Goal: Task Accomplishment & Management: Manage account settings

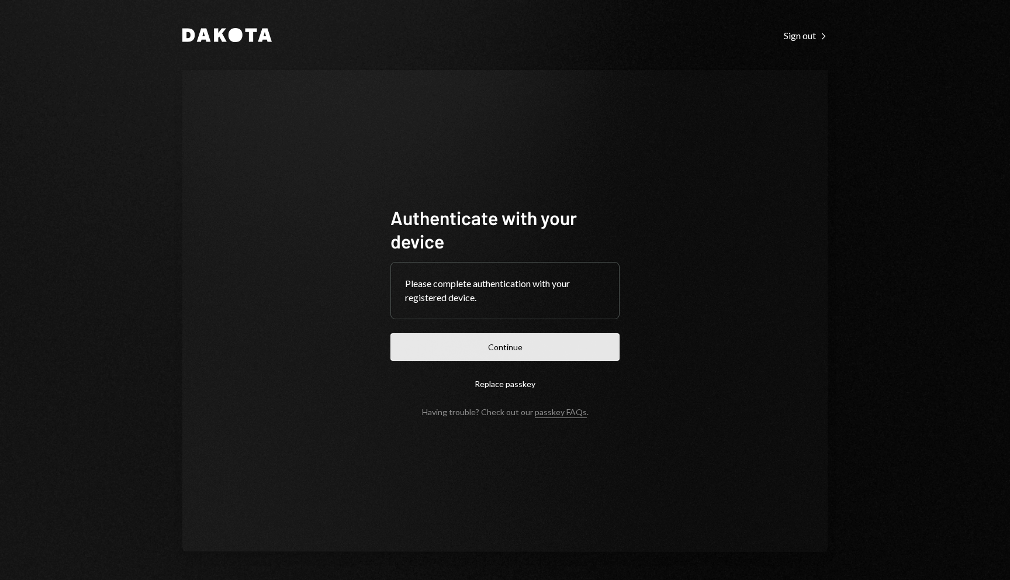
click at [526, 333] on button "Continue" at bounding box center [505, 346] width 229 height 27
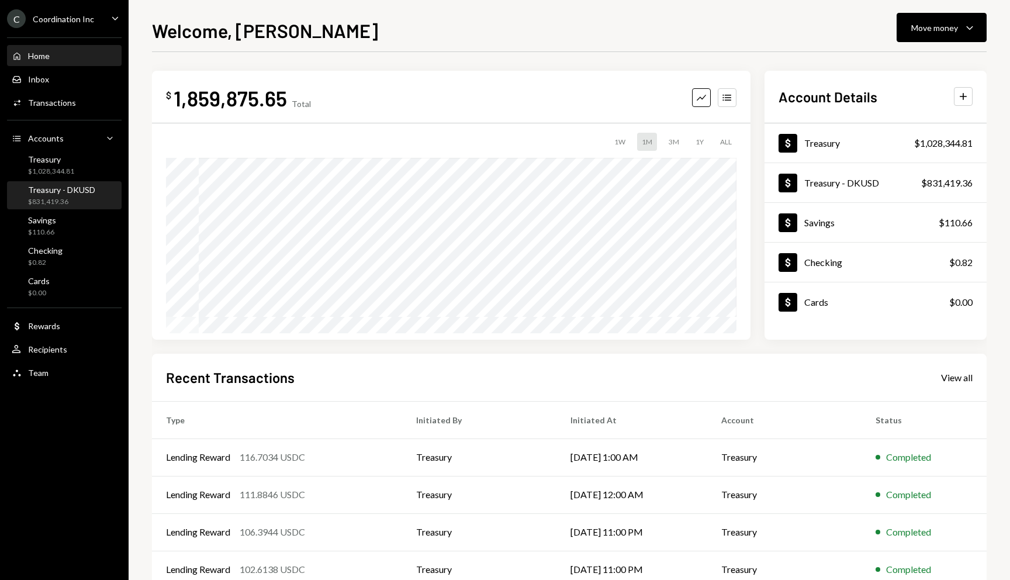
click at [77, 188] on div "Treasury - DKUSD" at bounding box center [61, 190] width 67 height 10
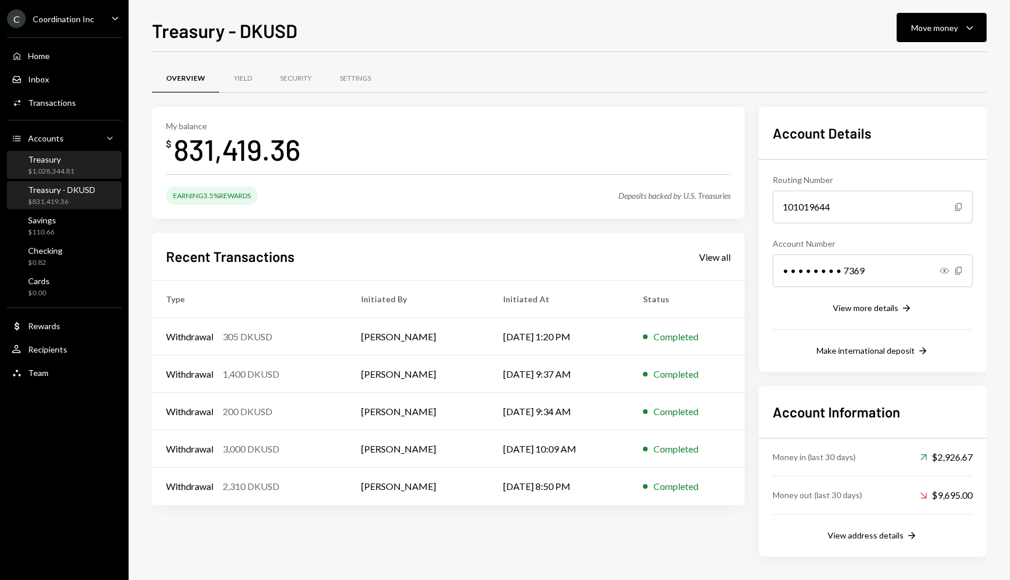
click at [56, 167] on div "$1,028,344.81" at bounding box center [51, 172] width 46 height 10
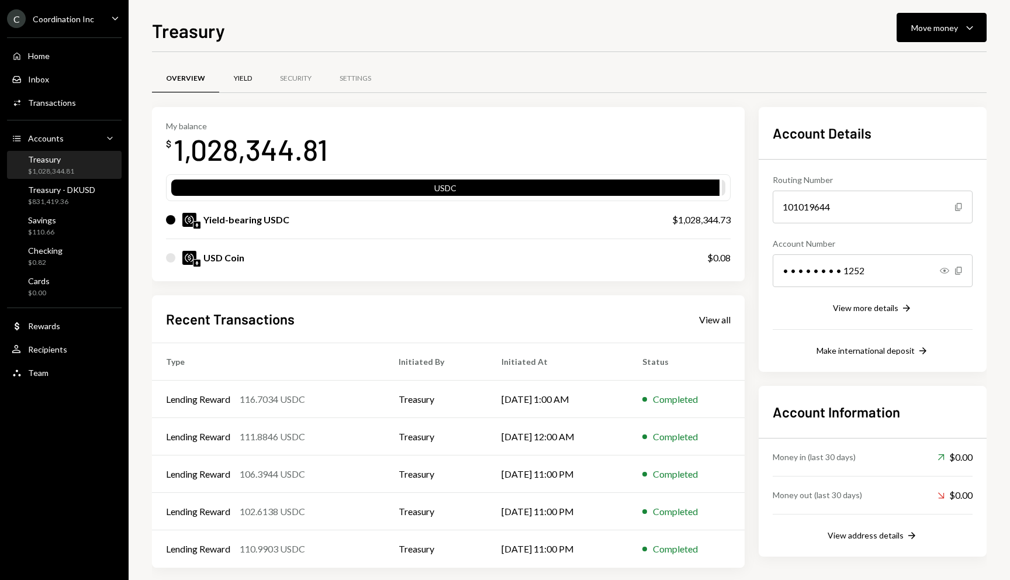
click at [236, 79] on div "Yield" at bounding box center [243, 79] width 18 height 10
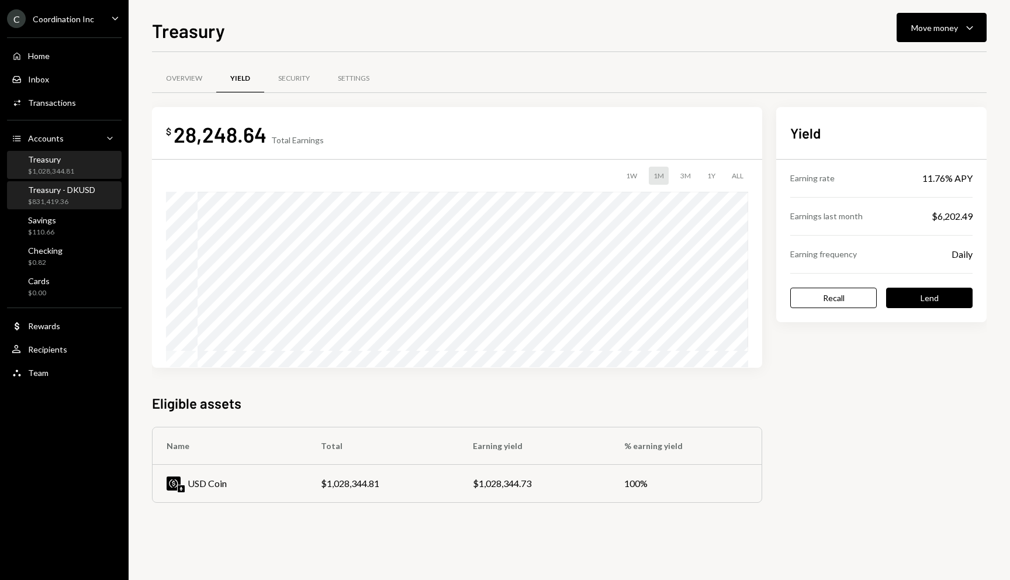
click at [66, 206] on div "Treasury - DKUSD $831,419.36" at bounding box center [64, 195] width 105 height 27
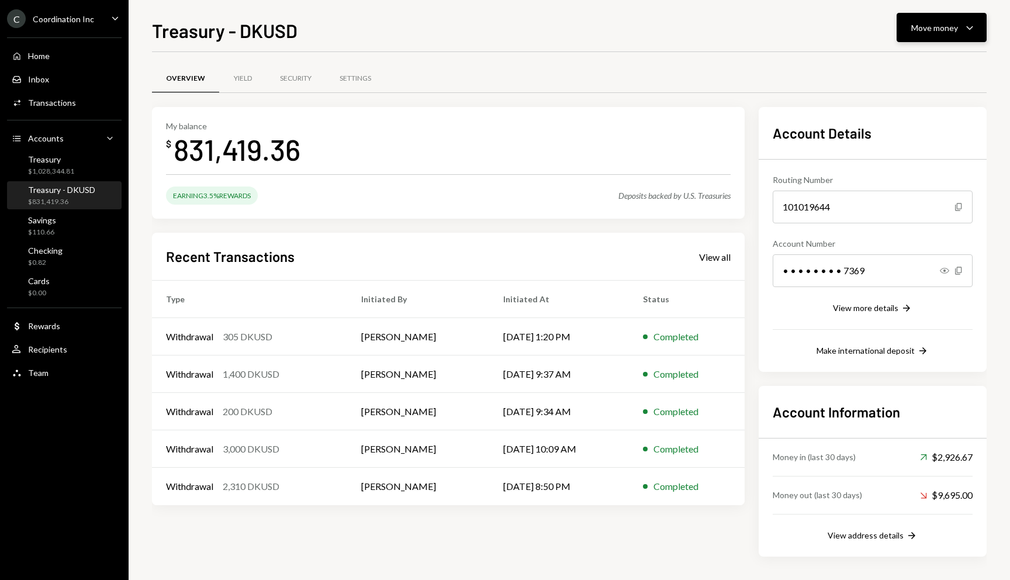
click at [947, 35] on button "Move money Caret Down" at bounding box center [942, 27] width 90 height 29
click at [917, 65] on div "Send" at bounding box center [932, 63] width 85 height 12
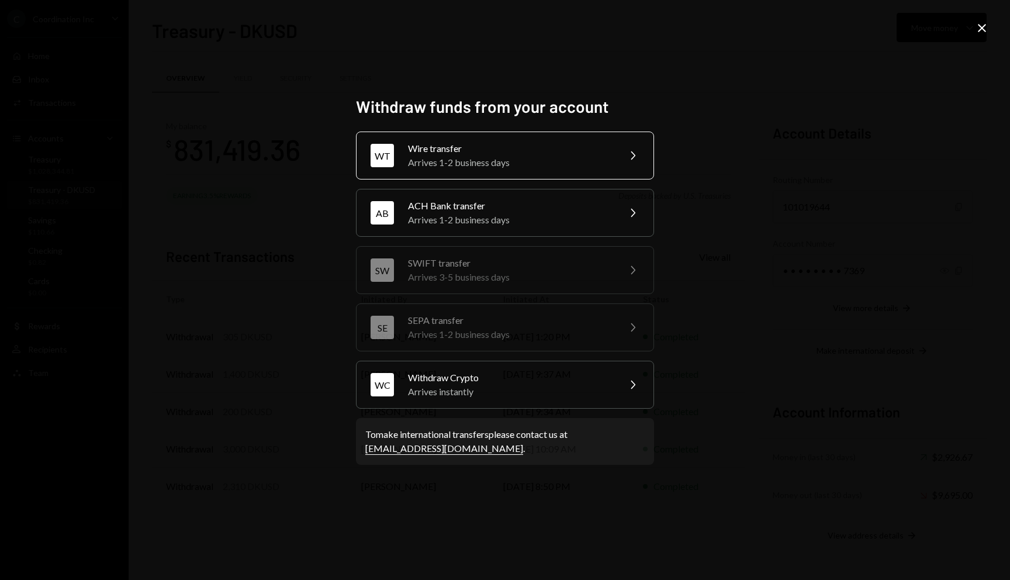
click at [519, 153] on div "Wire transfer" at bounding box center [509, 149] width 203 height 14
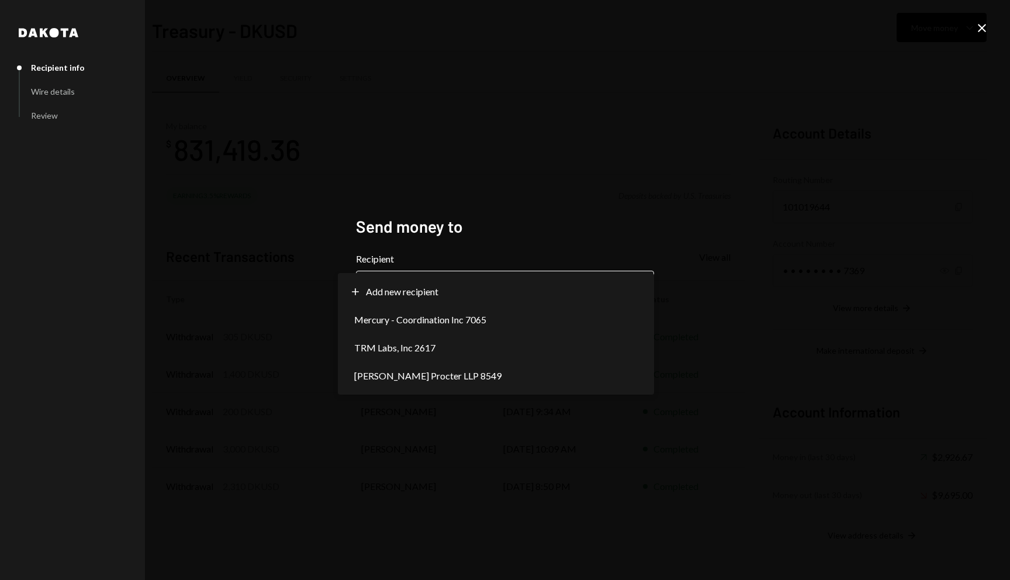
click at [486, 271] on button "Chevron Down" at bounding box center [505, 287] width 298 height 33
select select "**********"
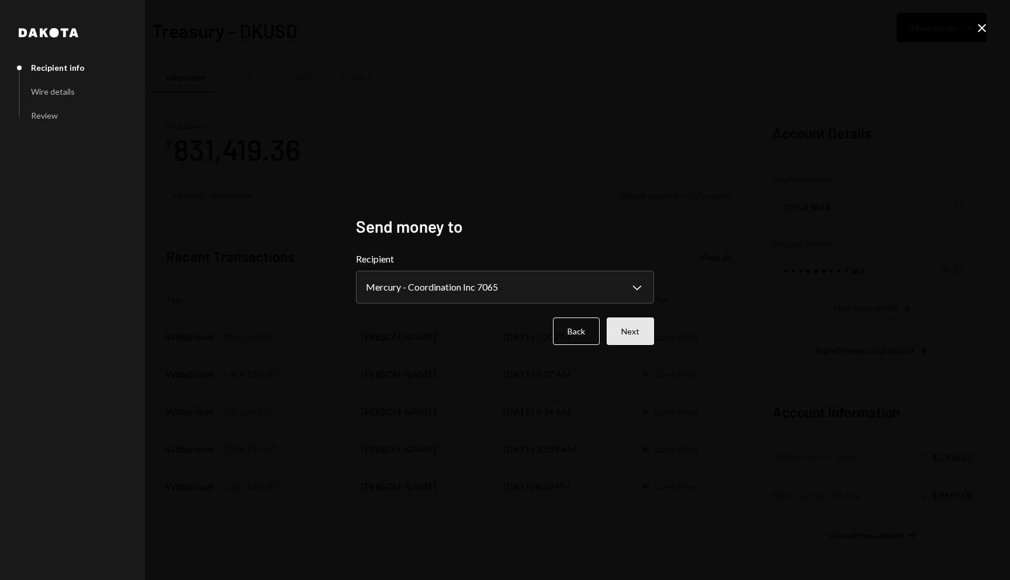
click at [625, 318] on button "Next" at bounding box center [630, 331] width 47 height 27
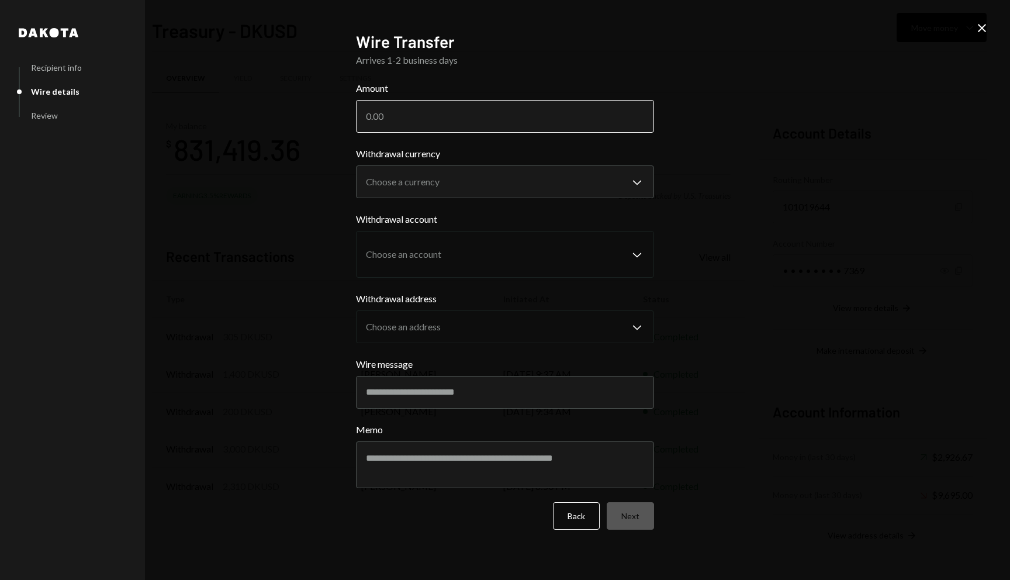
click at [484, 119] on input "Amount" at bounding box center [505, 116] width 298 height 33
click at [982, 24] on icon "Close" at bounding box center [982, 28] width 14 height 14
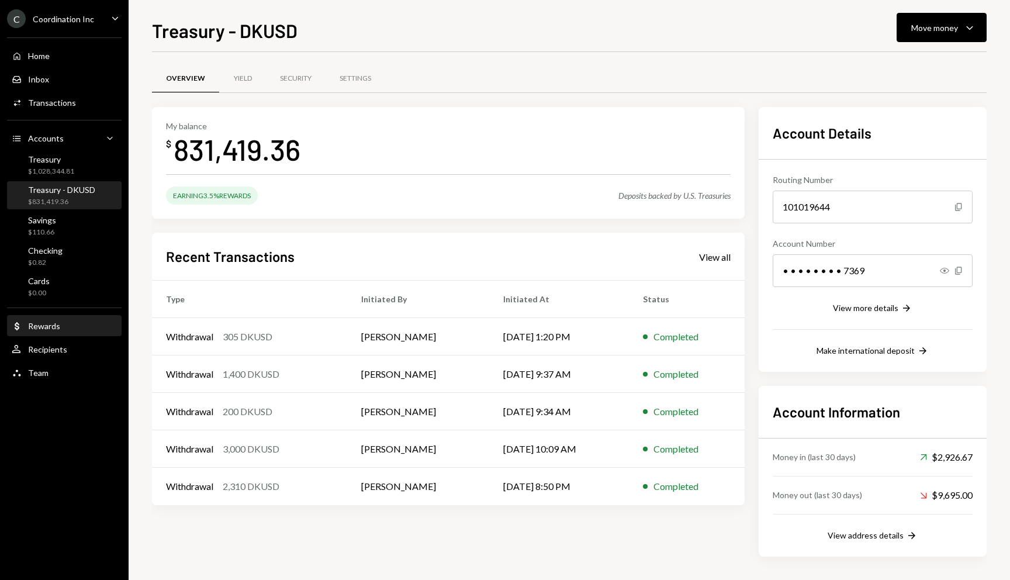
click at [57, 328] on div "Rewards" at bounding box center [44, 326] width 32 height 10
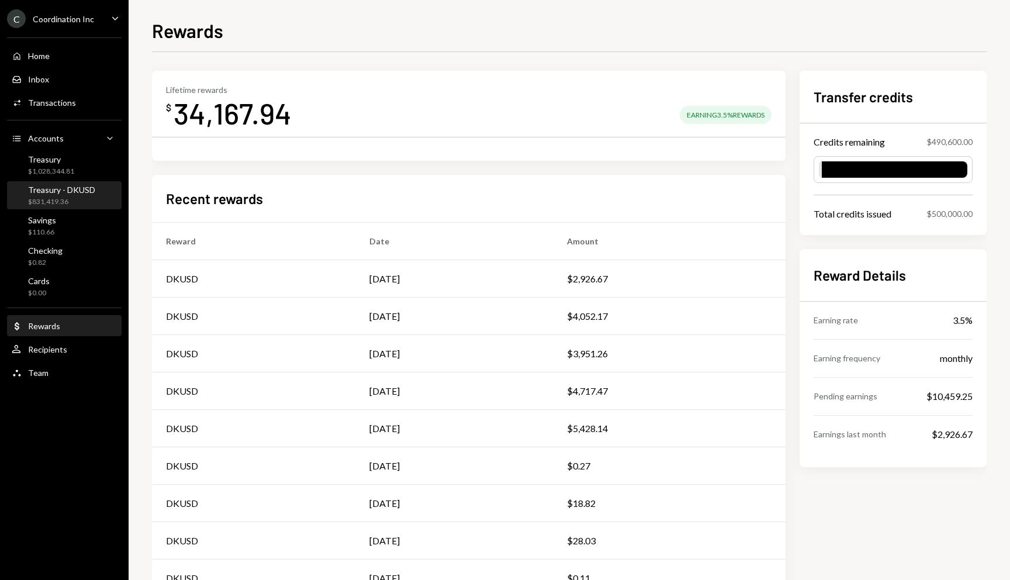
click at [67, 202] on div "$831,419.36" at bounding box center [61, 202] width 67 height 10
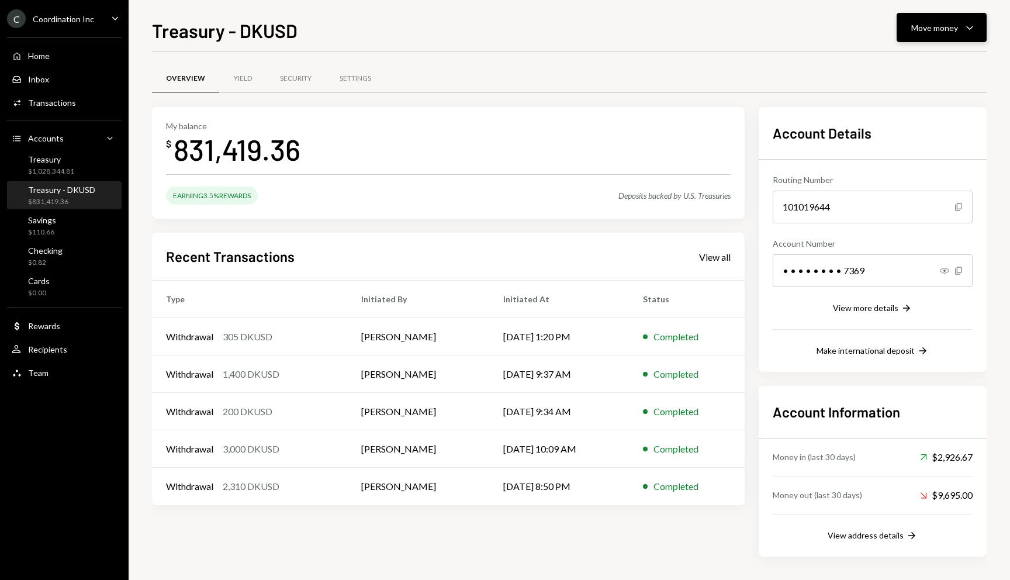
click at [948, 35] on button "Move money Caret Down" at bounding box center [942, 27] width 90 height 29
click at [922, 68] on div "Send" at bounding box center [932, 63] width 85 height 12
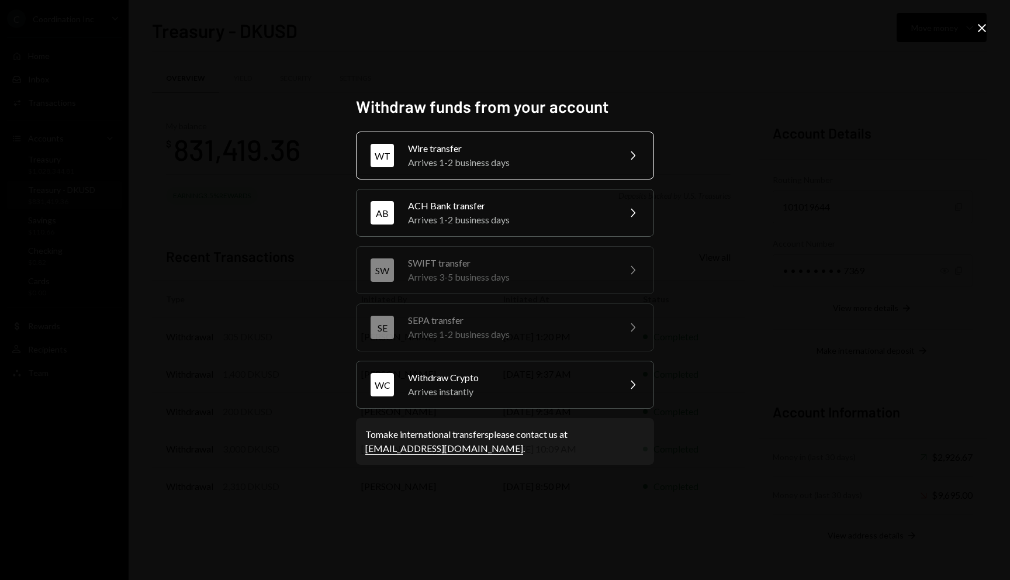
click at [475, 154] on div "Wire transfer" at bounding box center [509, 149] width 203 height 14
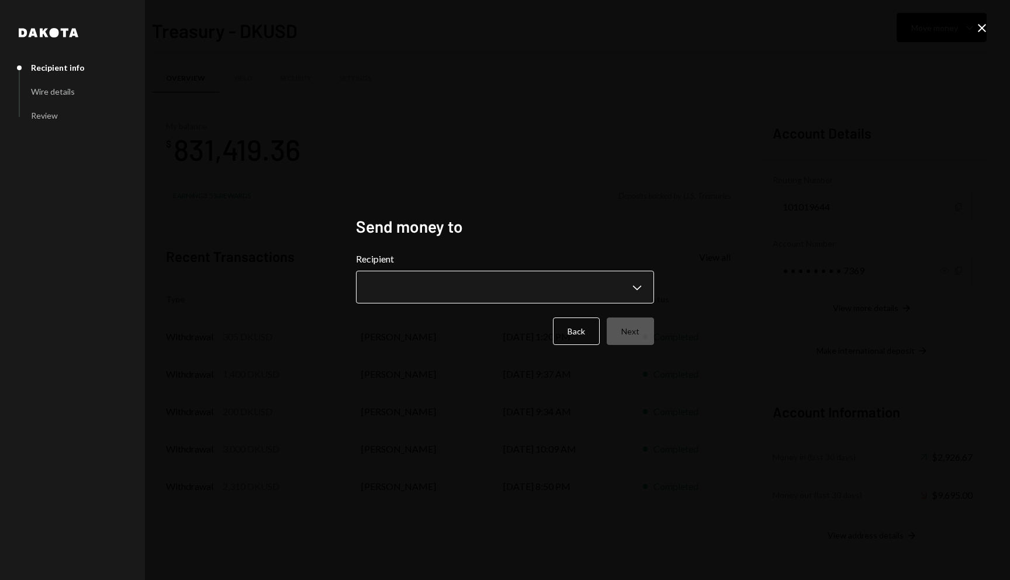
click at [456, 285] on body "C Coordination Inc Caret Down Home Home Inbox Inbox Activities Transactions Acc…" at bounding box center [505, 290] width 1010 height 580
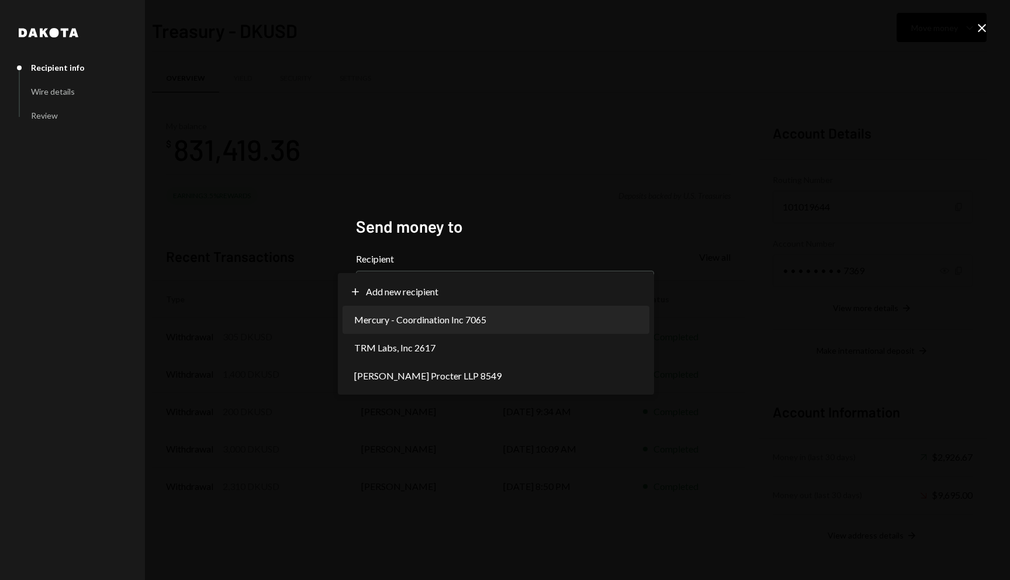
select select "**********"
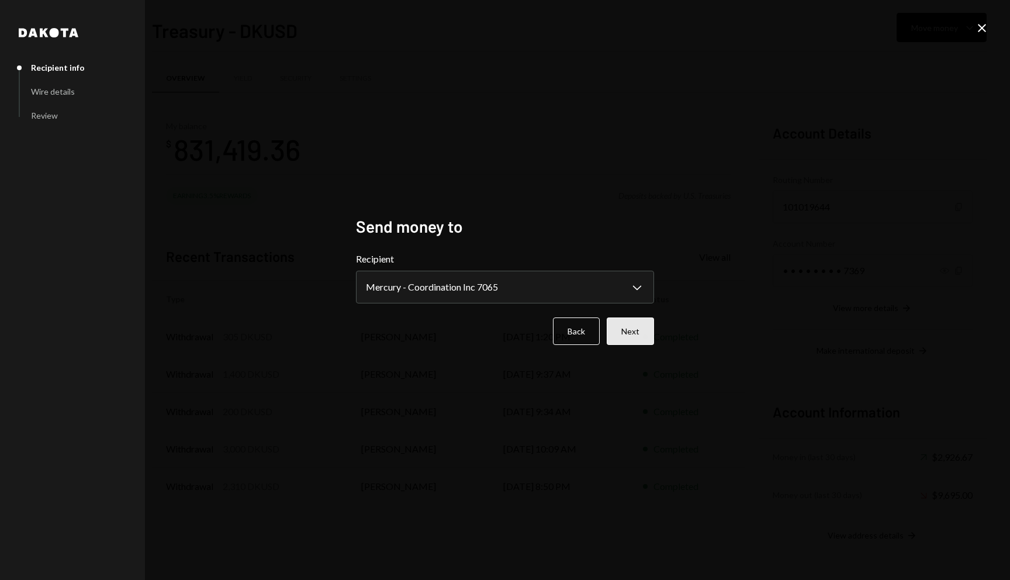
click at [651, 340] on button "Next" at bounding box center [630, 331] width 47 height 27
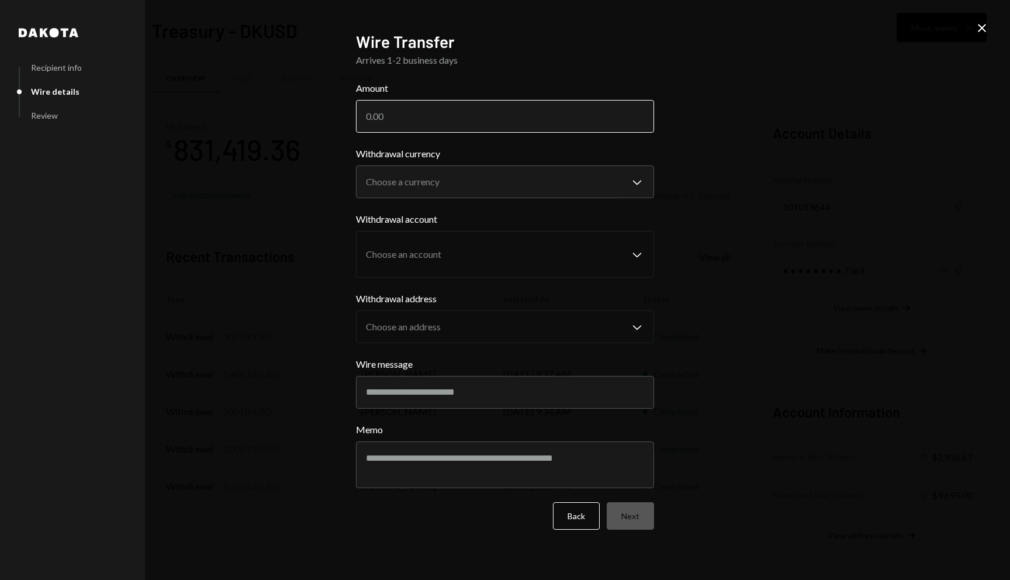
click at [473, 127] on input "Amount" at bounding box center [505, 116] width 298 height 33
click at [487, 83] on label "Amount" at bounding box center [505, 88] width 298 height 14
click at [487, 100] on input "485000" at bounding box center [505, 116] width 298 height 33
click at [382, 114] on input "485000" at bounding box center [505, 116] width 298 height 33
type input "480000"
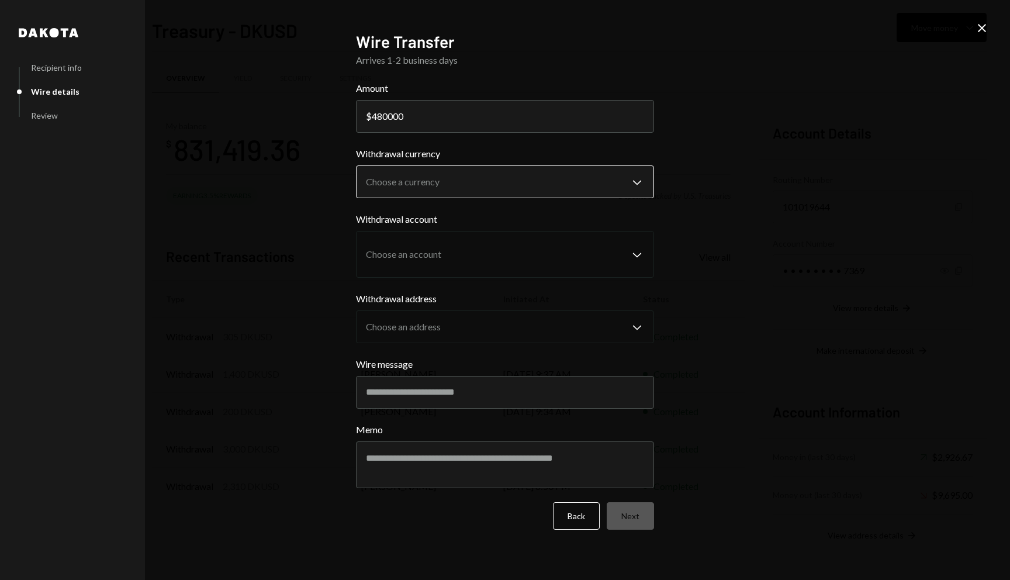
click at [478, 180] on body "C Coordination Inc Caret Down Home Home Inbox Inbox Activities Transactions Acc…" at bounding box center [505, 290] width 1010 height 580
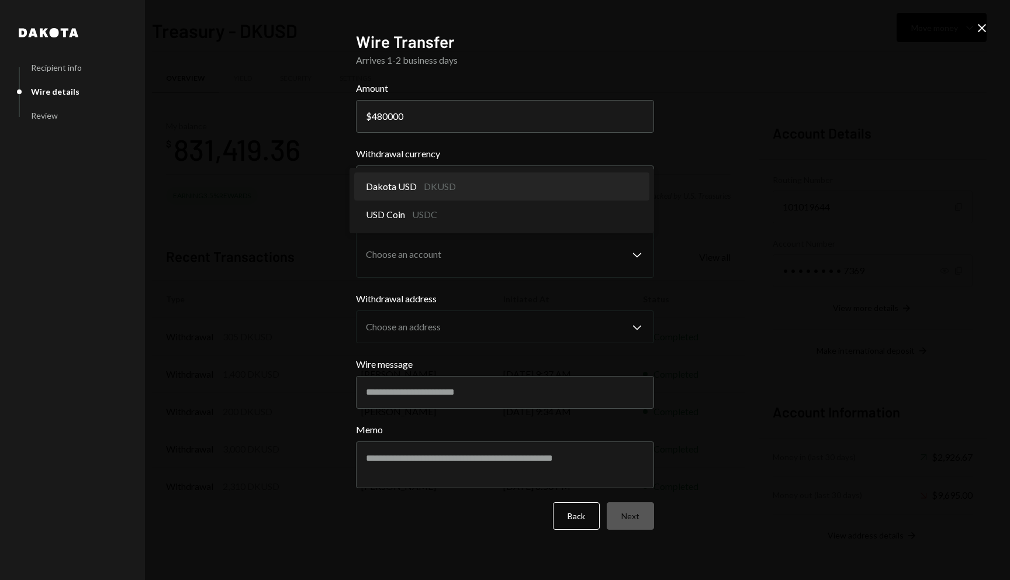
select select "*****"
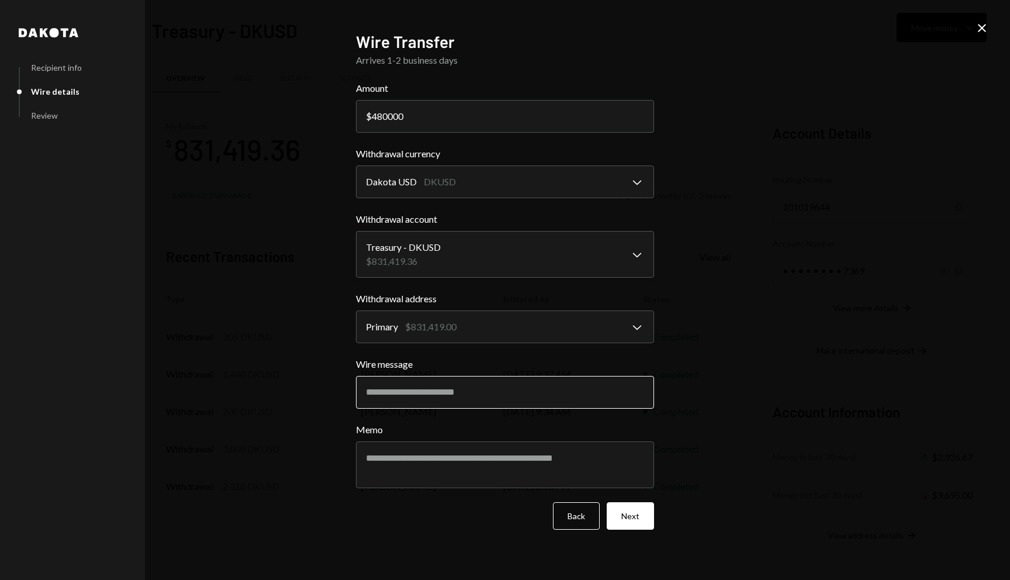
click at [506, 386] on input "Wire message" at bounding box center [505, 392] width 298 height 33
type input "**********"
click at [561, 461] on textarea "Memo" at bounding box center [505, 464] width 298 height 47
type textarea "******"
type textarea "**********"
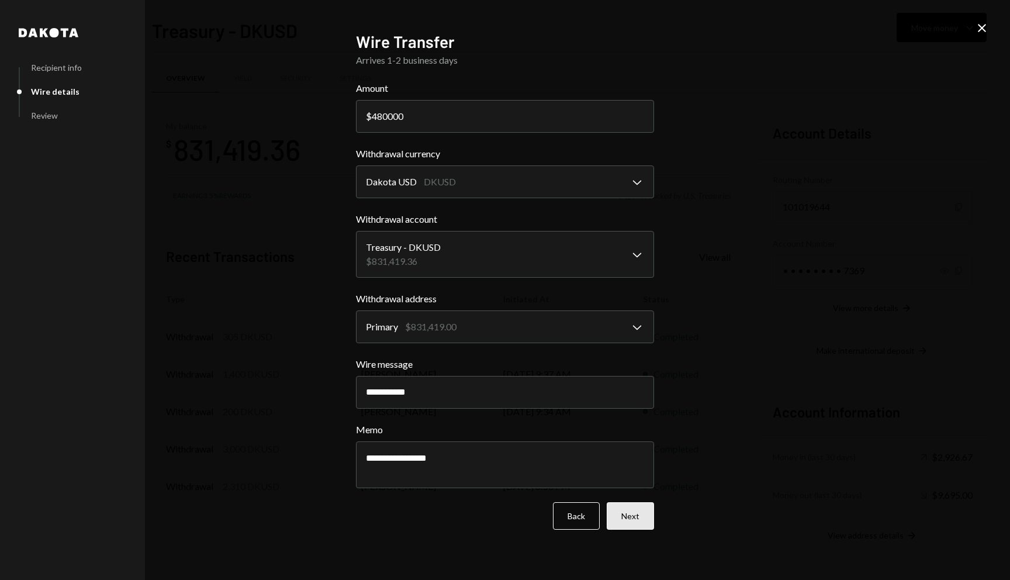
click at [640, 516] on button "Next" at bounding box center [630, 515] width 47 height 27
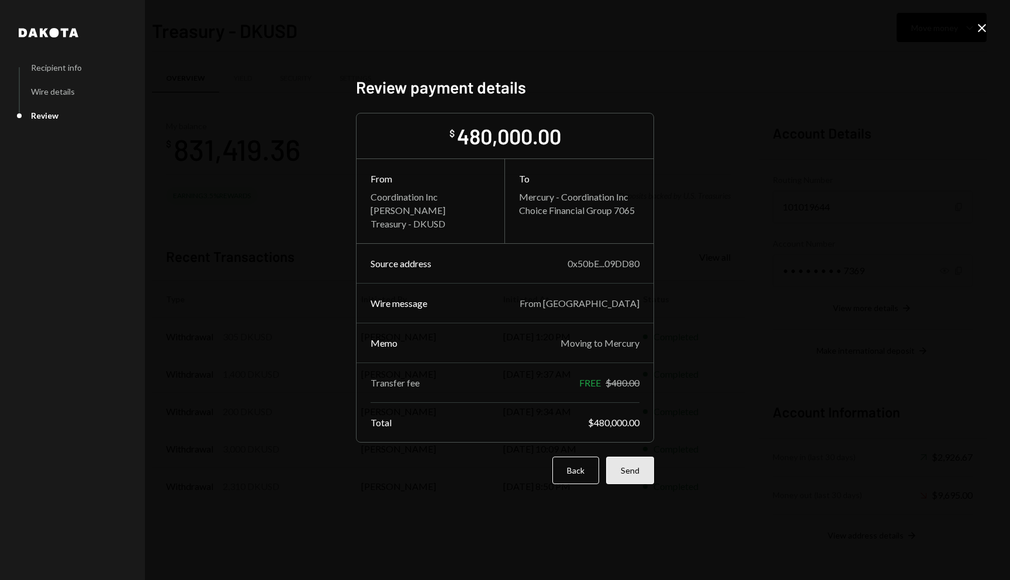
click at [640, 468] on button "Send" at bounding box center [630, 470] width 48 height 27
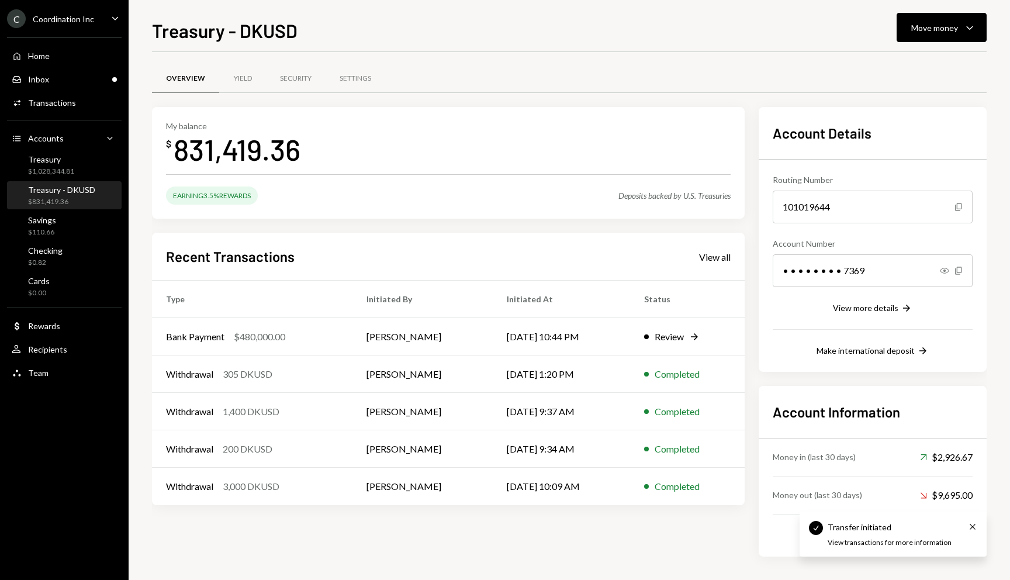
click at [678, 53] on div "Overview Yield Security Settings My balance $ 831,419.36 Earning 3.5% Rewards D…" at bounding box center [569, 316] width 835 height 528
click at [587, 95] on div "Overview Yield Security Settings" at bounding box center [569, 85] width 835 height 43
click at [88, 153] on div "Treasury $1,028,344.81" at bounding box center [64, 165] width 105 height 27
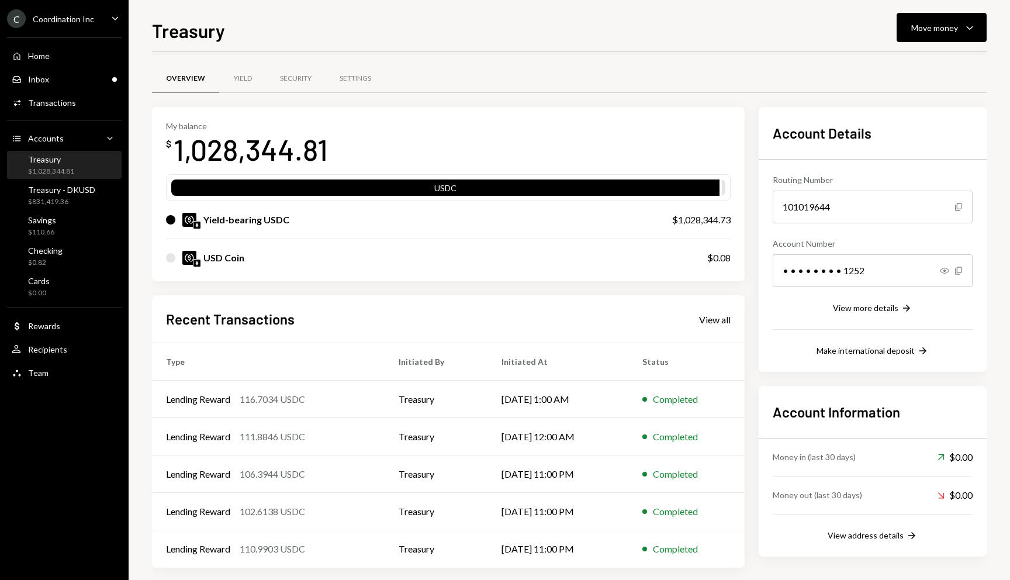
scroll to position [11, 0]
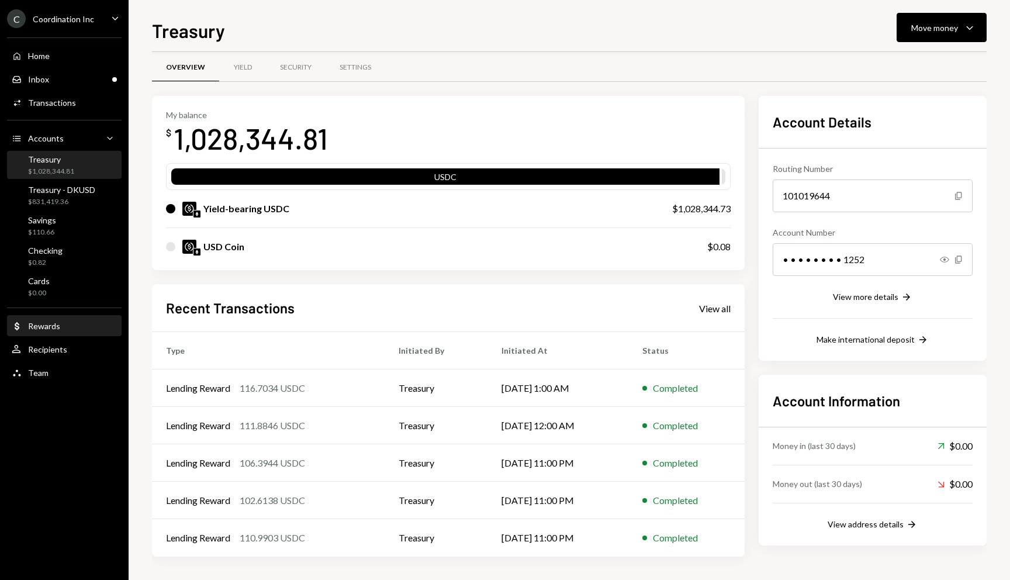
click at [46, 328] on div "Rewards" at bounding box center [44, 326] width 32 height 10
